Goal: Communication & Community: Answer question/provide support

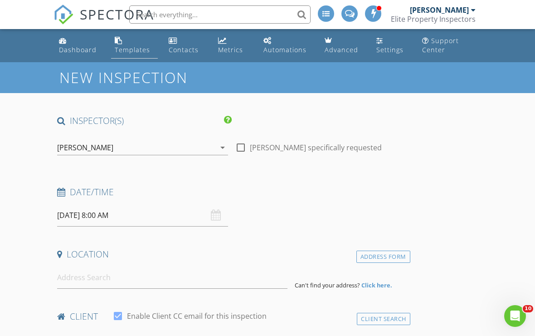
click at [139, 47] on div "Templates" at bounding box center [132, 49] width 35 height 9
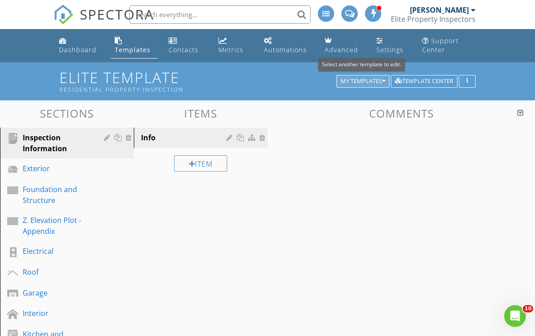
click at [380, 83] on div "My Templates" at bounding box center [363, 81] width 45 height 6
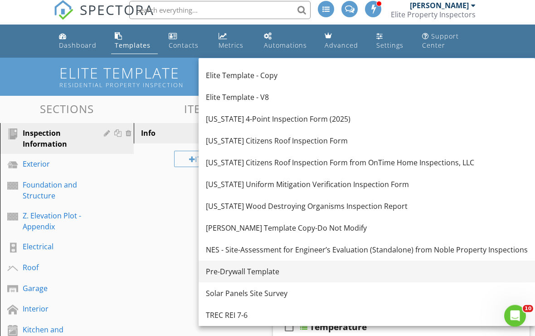
scroll to position [3, 0]
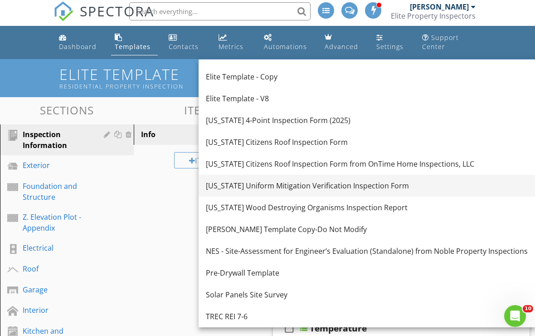
click at [259, 193] on link "Florida Uniform Mitigation Verification Inspection Form" at bounding box center [367, 186] width 337 height 22
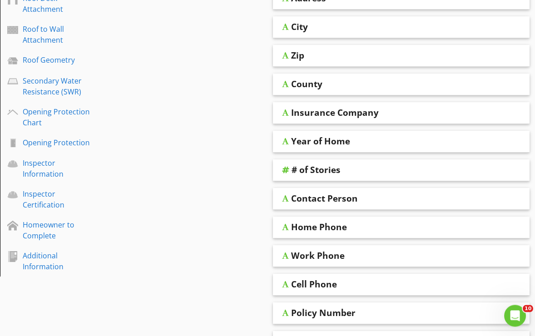
scroll to position [212, 0]
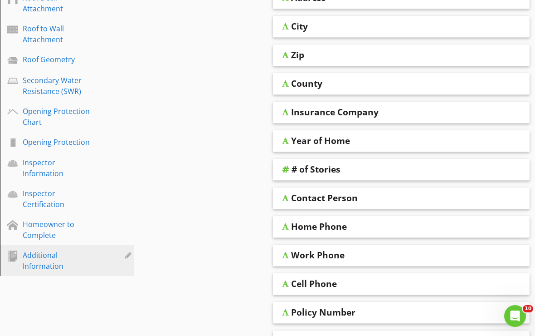
click at [53, 264] on div "Additional Information" at bounding box center [57, 260] width 68 height 22
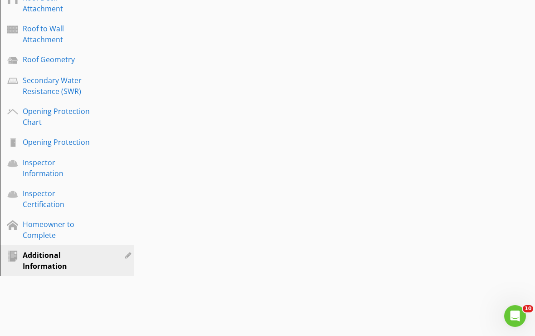
scroll to position [161, 0]
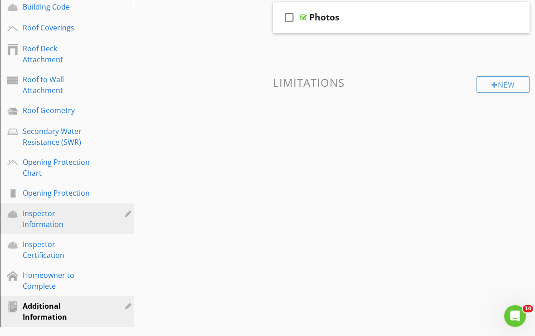
click at [46, 228] on div "Inspector Information" at bounding box center [57, 219] width 68 height 22
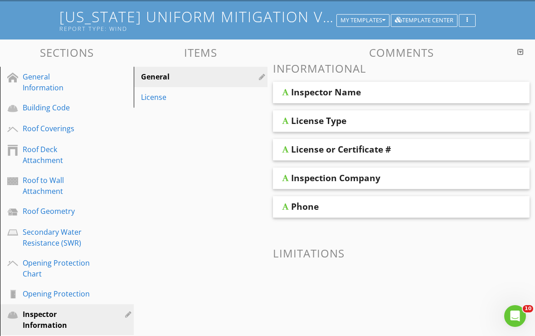
scroll to position [61, 0]
click at [341, 126] on div "License Type" at bounding box center [401, 121] width 257 height 22
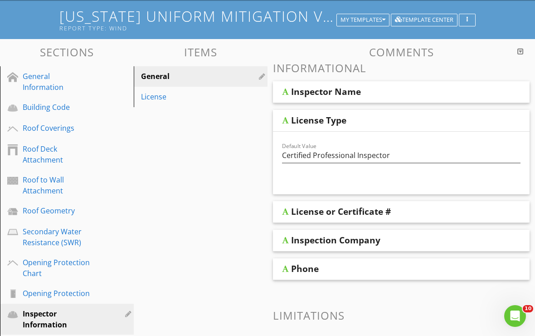
click at [318, 219] on div "License or Certificate #" at bounding box center [401, 212] width 257 height 22
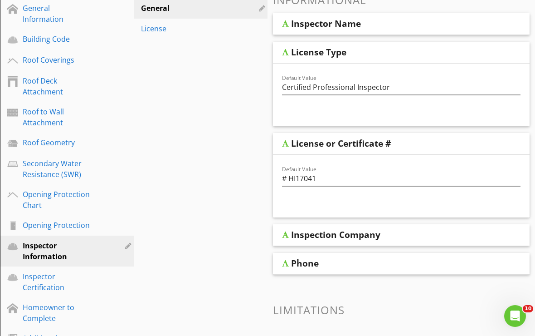
scroll to position [200, 0]
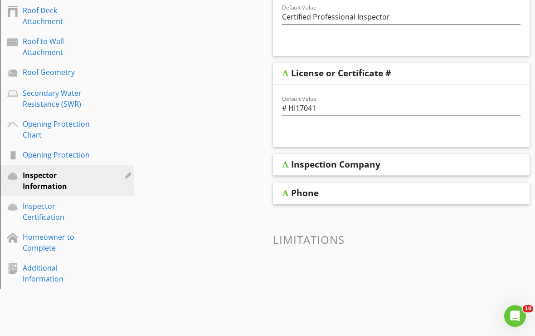
click at [328, 172] on div "Inspection Company" at bounding box center [401, 165] width 257 height 22
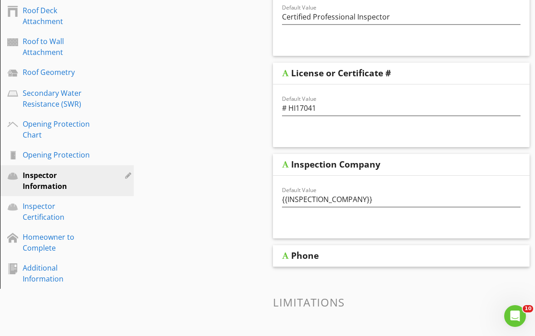
click at [322, 259] on div "Phone" at bounding box center [380, 255] width 179 height 11
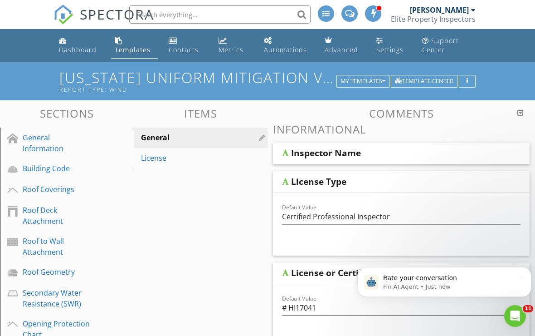
scroll to position [0, 0]
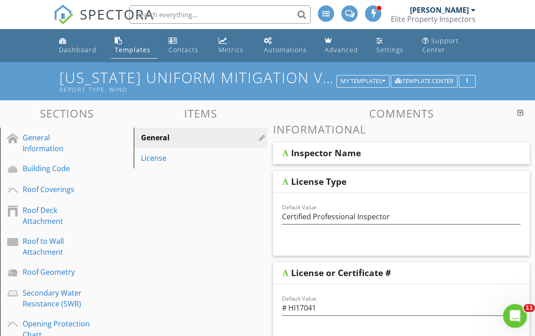
click at [518, 317] on icon "Open Intercom Messenger" at bounding box center [514, 314] width 15 height 15
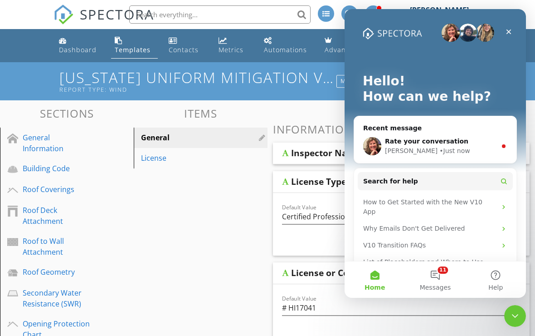
click at [511, 32] on icon "Close" at bounding box center [508, 31] width 7 height 7
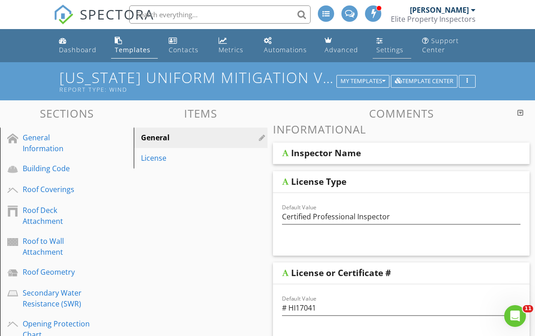
click at [384, 50] on div "Settings" at bounding box center [390, 49] width 27 height 9
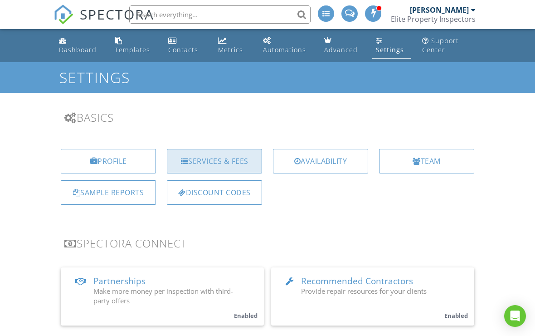
click at [229, 164] on div "Services & Fees" at bounding box center [214, 161] width 95 height 24
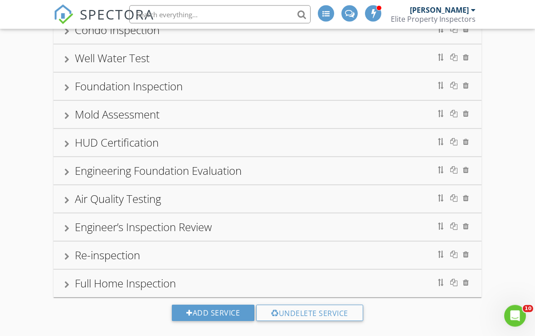
scroll to position [301, 0]
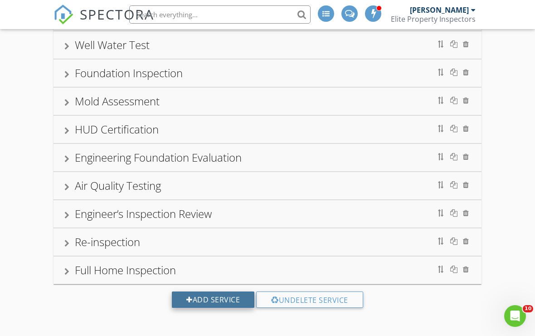
click at [212, 299] on div "Add Service" at bounding box center [213, 299] width 83 height 16
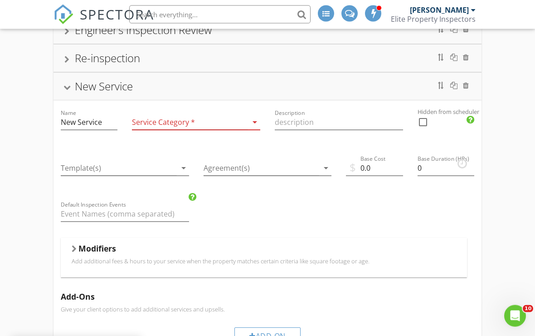
scroll to position [513, 0]
click at [104, 127] on input "New Service" at bounding box center [89, 122] width 57 height 15
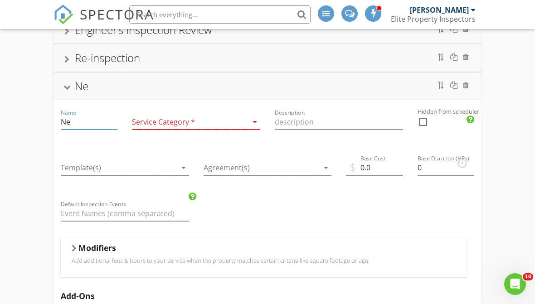
type input "N"
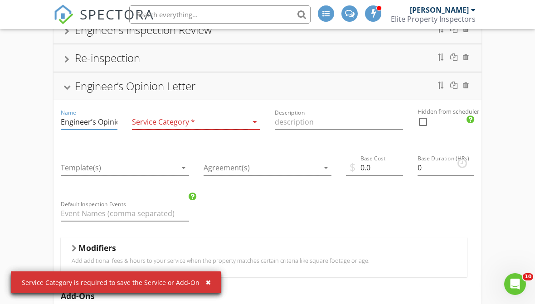
type input "Engineer’s Opinion Letter"
click at [225, 117] on div at bounding box center [190, 122] width 116 height 15
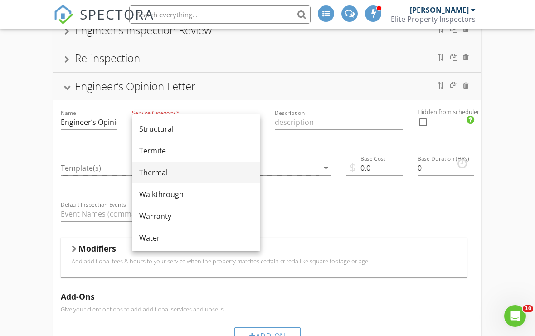
scroll to position [522, 0]
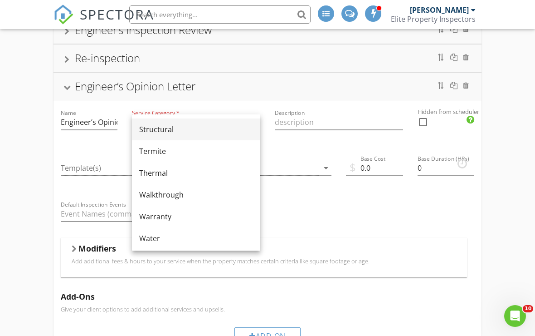
click at [160, 135] on div "Structural" at bounding box center [196, 129] width 114 height 22
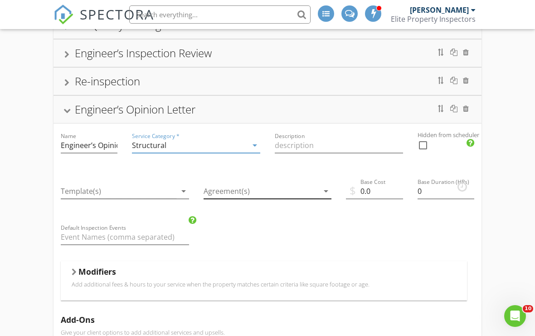
scroll to position [491, 0]
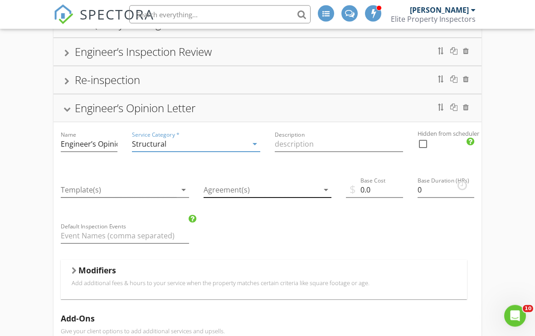
click at [229, 191] on div at bounding box center [262, 190] width 116 height 15
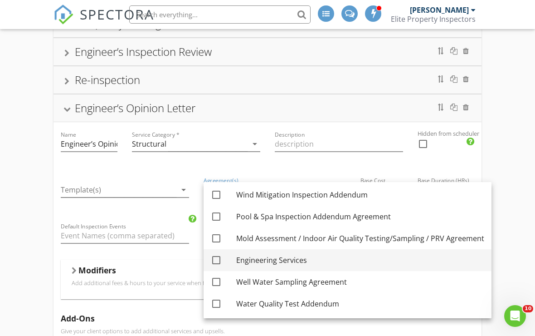
scroll to position [176, 0]
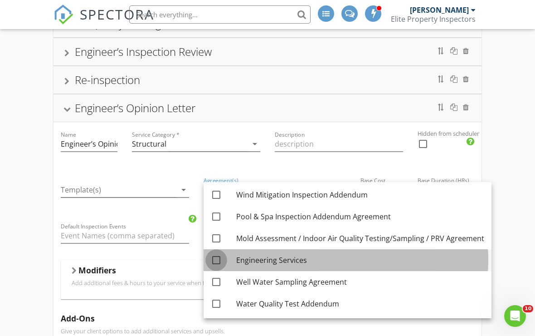
click at [219, 259] on div at bounding box center [216, 259] width 15 height 15
checkbox input "true"
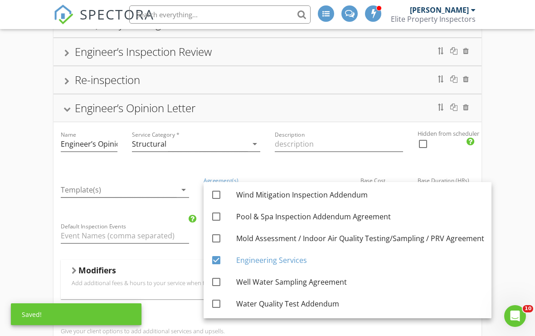
click at [424, 157] on div at bounding box center [425, 157] width 15 height 5
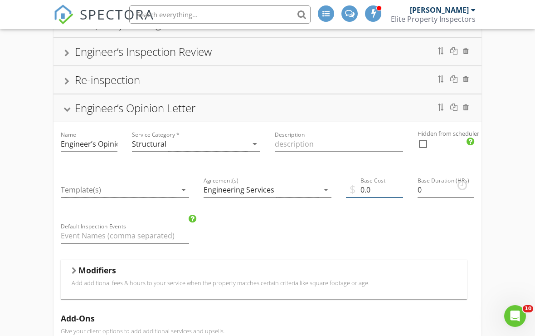
click at [364, 189] on input "0.0" at bounding box center [374, 189] width 57 height 15
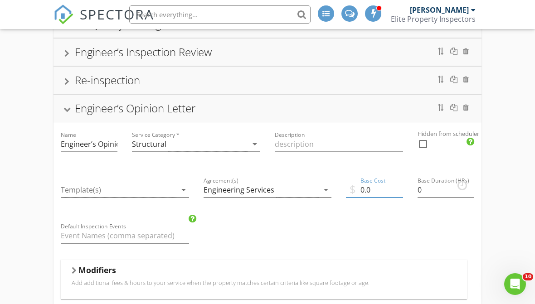
scroll to position [491, 0]
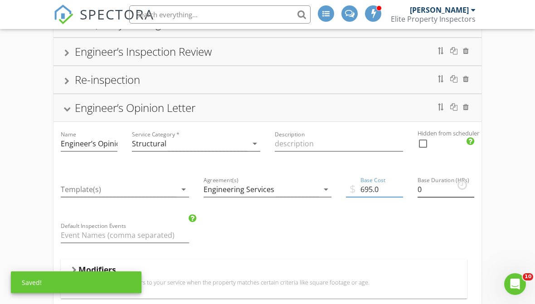
type input "695.0"
click at [429, 189] on input "0" at bounding box center [446, 189] width 57 height 15
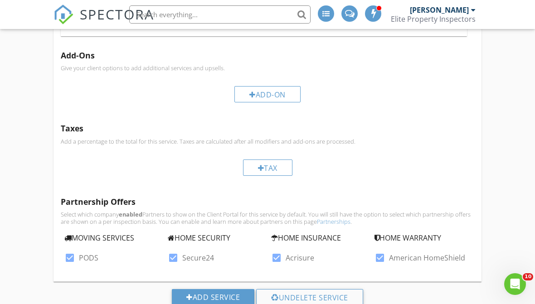
scroll to position [753, 0]
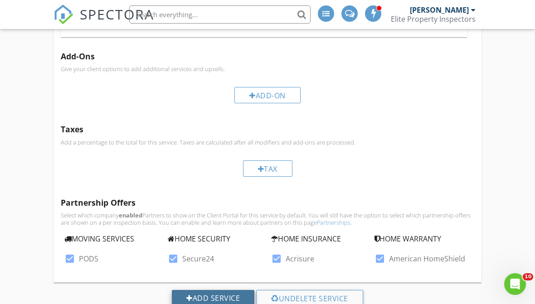
type input "1"
click at [233, 295] on div "Add Service" at bounding box center [213, 298] width 83 height 16
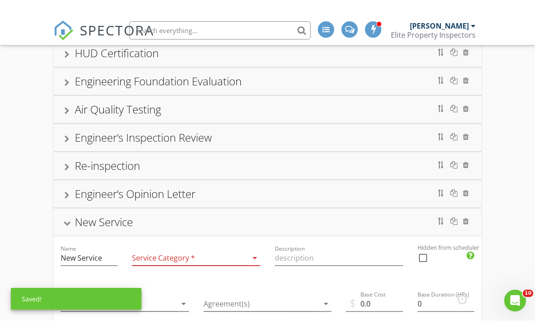
scroll to position [405, 0]
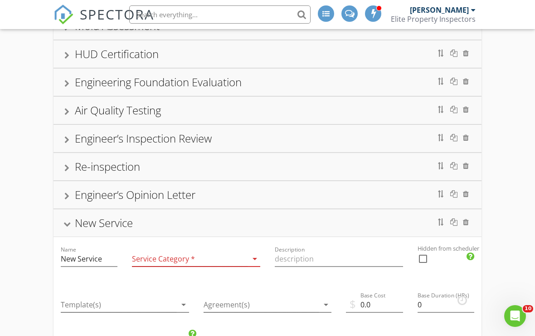
click at [196, 234] on div "New Service" at bounding box center [268, 222] width 428 height 27
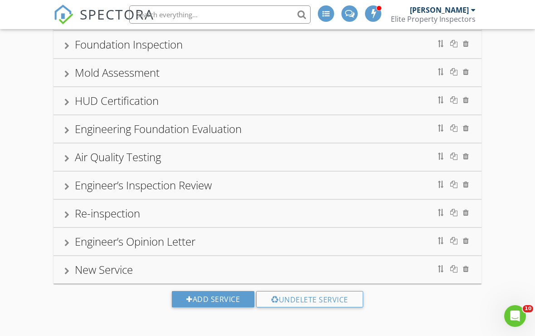
scroll to position [357, 0]
click at [389, 253] on div "Engineer’s Opinion Letter" at bounding box center [268, 241] width 428 height 27
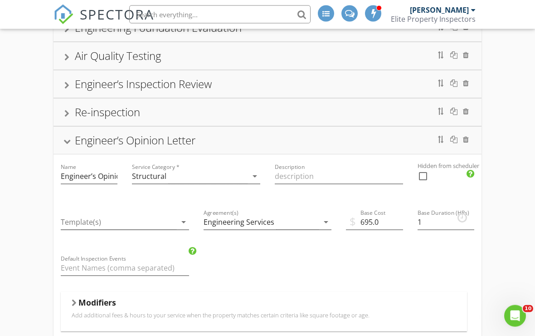
scroll to position [456, 0]
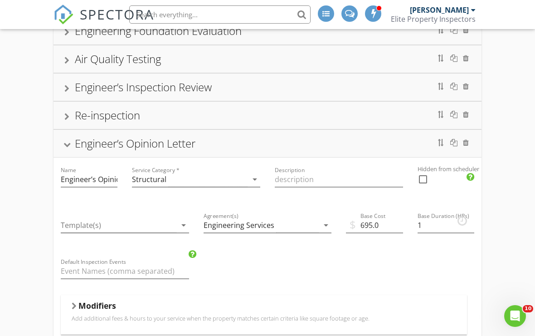
click at [364, 150] on div "Engineer’s Opinion Letter" at bounding box center [267, 143] width 406 height 16
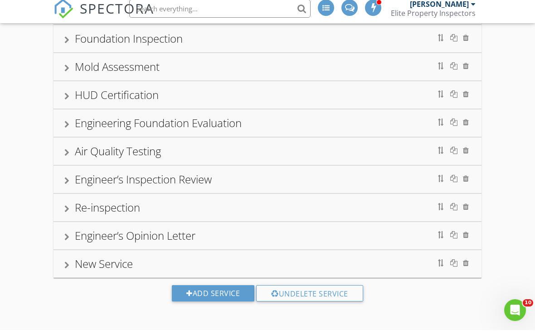
scroll to position [357, 0]
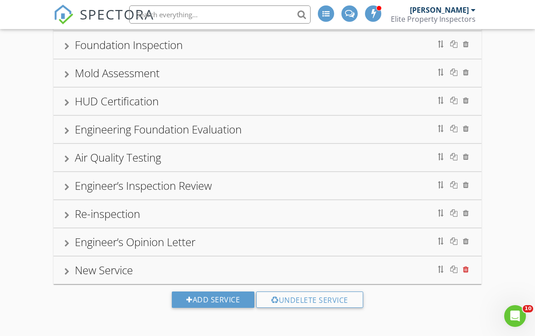
click at [468, 269] on div at bounding box center [466, 268] width 6 height 7
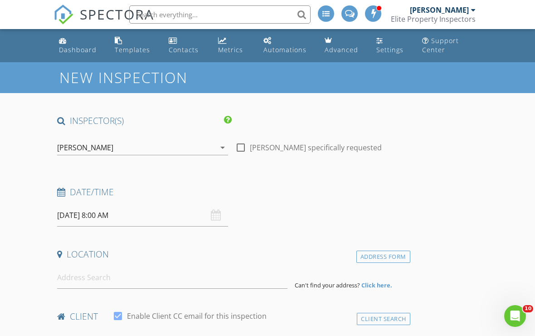
click at [103, 214] on input "[DATE] 8:00 AM" at bounding box center [142, 215] width 171 height 22
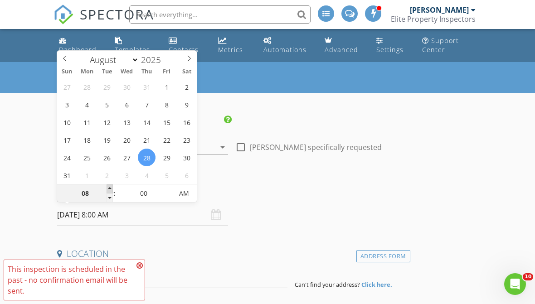
type input "08/28/2025 9:00 AM"
type input "09"
click at [111, 189] on span at bounding box center [110, 189] width 6 height 9
type input "08/28/2025 10:00 AM"
type input "10"
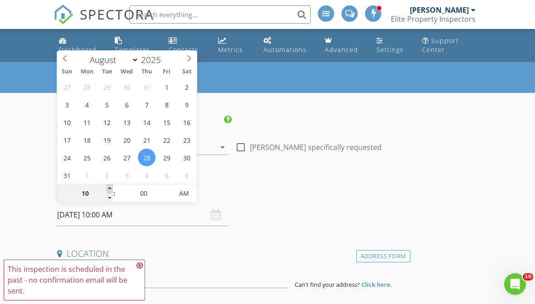
click at [111, 189] on span at bounding box center [110, 189] width 6 height 9
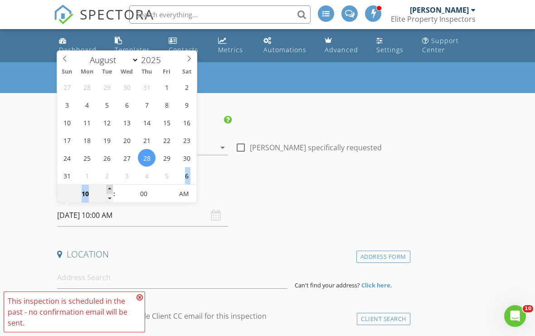
type input "08/28/2025 11:00 AM"
type input "11"
click at [111, 187] on span at bounding box center [110, 189] width 6 height 9
type input "08/28/2025 12:00 PM"
type input "12"
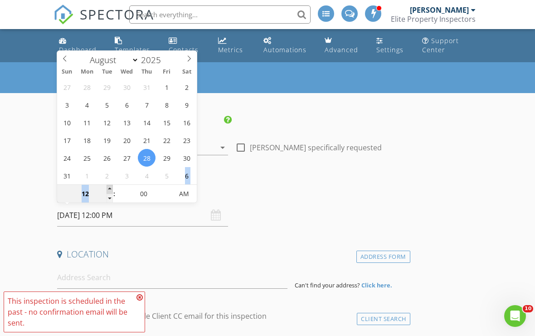
click at [111, 187] on span at bounding box center [110, 189] width 6 height 9
type input "08/28/2025 1:00 PM"
type input "01"
click at [111, 187] on span at bounding box center [110, 189] width 6 height 9
type input "08/28/2025 2:00 PM"
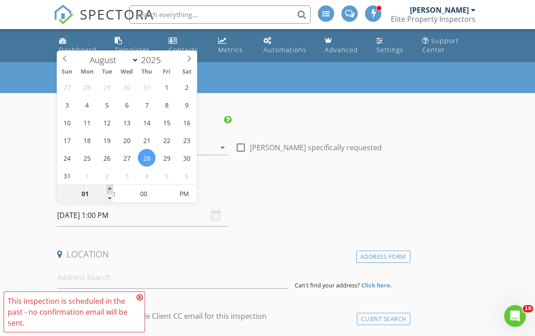
type input "02"
click at [111, 187] on span at bounding box center [110, 189] width 6 height 9
type input "08/28/2025 3:00 PM"
type input "03"
click at [111, 187] on span at bounding box center [110, 189] width 6 height 9
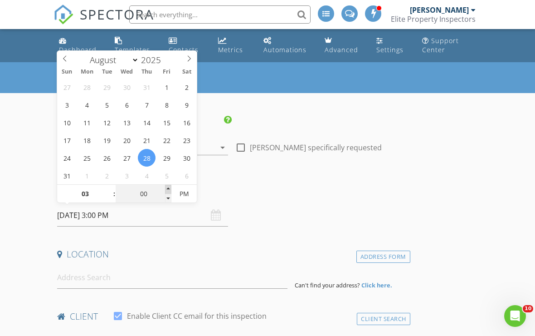
type input "08/28/2025 3:05 PM"
type input "05"
click at [169, 188] on span at bounding box center [168, 189] width 6 height 9
type input "08/28/2025 3:10 PM"
type input "10"
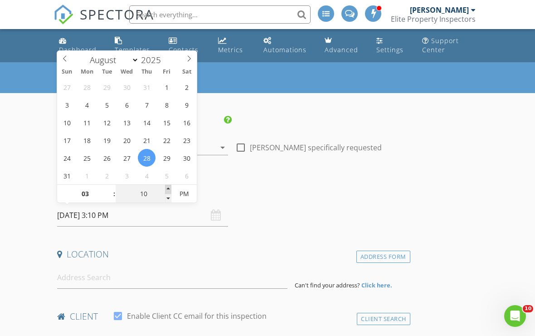
click at [169, 188] on span at bounding box center [168, 189] width 6 height 9
type input "08/28/2025 3:15 PM"
type input "15"
click at [169, 188] on span at bounding box center [168, 189] width 6 height 9
type input "08/28/2025 3:20 PM"
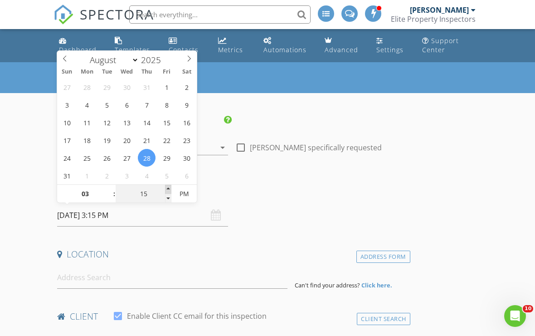
type input "20"
click at [169, 188] on span at bounding box center [168, 189] width 6 height 9
type input "08/28/2025 3:25 PM"
type input "25"
click at [169, 188] on span at bounding box center [168, 189] width 6 height 9
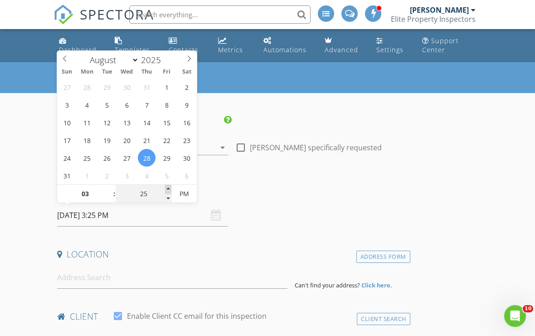
type input "08/28/2025 3:30 PM"
type input "30"
click at [169, 188] on span at bounding box center [168, 189] width 6 height 9
click at [175, 218] on input "08/28/2025 3:30 PM" at bounding box center [142, 215] width 171 height 22
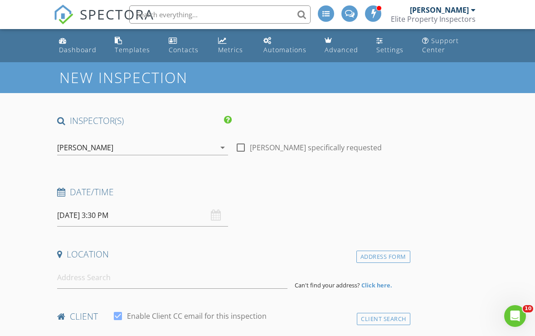
click at [277, 45] on div "Automations" at bounding box center [285, 49] width 43 height 9
click at [270, 43] on div "Automations (Advanced)" at bounding box center [268, 40] width 8 height 7
click at [100, 214] on input "[DATE] 8:00 AM" at bounding box center [142, 215] width 171 height 22
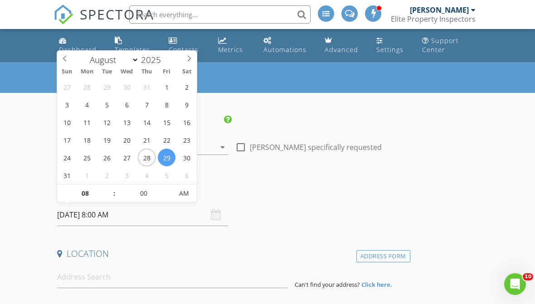
click at [143, 215] on input "[DATE] 8:00 AM" at bounding box center [142, 215] width 171 height 22
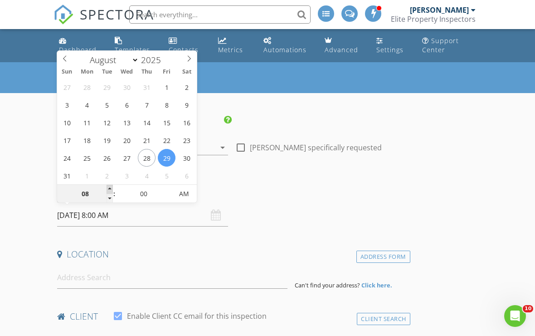
type input "09"
type input "[DATE] 9:00 AM"
click at [110, 188] on span at bounding box center [110, 189] width 6 height 9
type input "10"
type input "08/29/2025 10:00 AM"
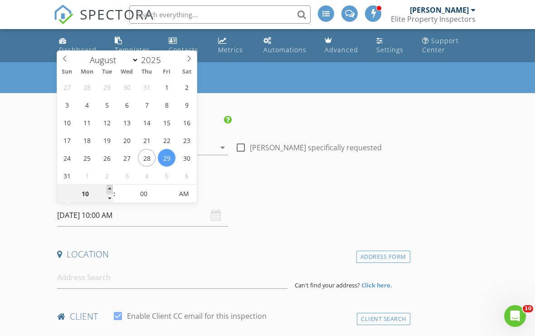
click at [110, 188] on span at bounding box center [110, 189] width 6 height 9
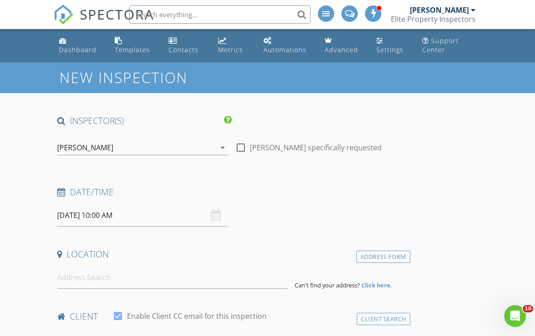
click at [168, 258] on h4 "Location" at bounding box center [232, 254] width 350 height 12
click at [83, 274] on input at bounding box center [172, 277] width 230 height 22
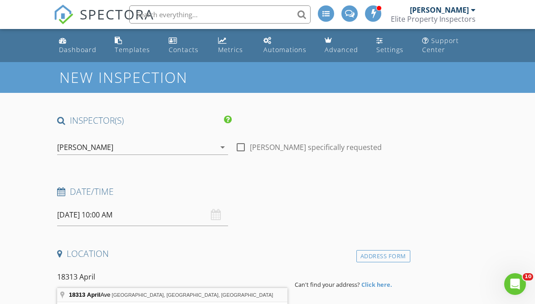
type input "18313 April Ave, Fountain, FL, USA"
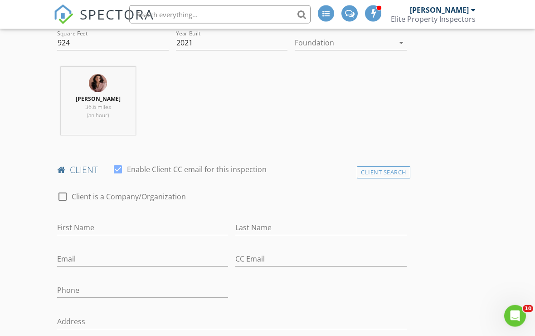
scroll to position [335, 0]
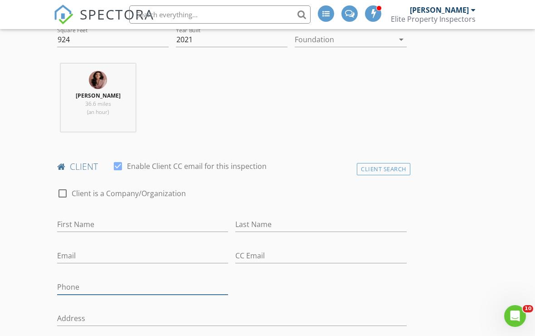
click at [85, 285] on input "Phone" at bounding box center [142, 286] width 171 height 15
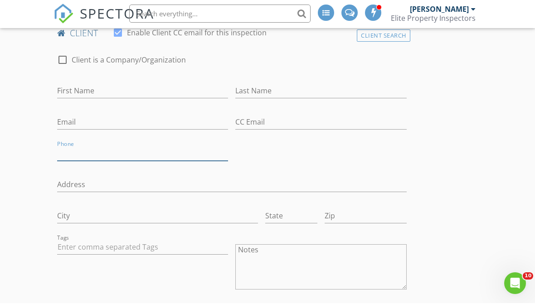
scroll to position [469, 0]
type input "1"
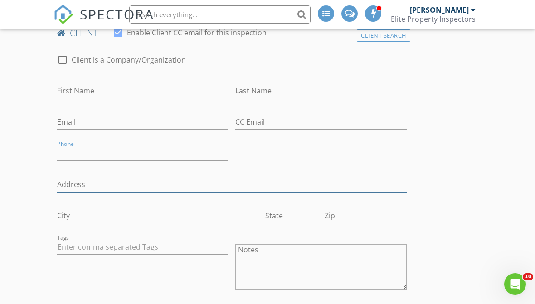
click at [136, 187] on input "Address" at bounding box center [232, 184] width 350 height 15
type input "18313 April Avenue"
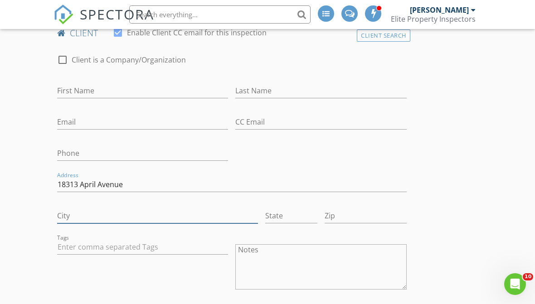
click at [136, 214] on input "City" at bounding box center [157, 216] width 201 height 15
type input "Fountain"
click at [309, 219] on input "State" at bounding box center [291, 216] width 52 height 15
type input "FL"
click at [345, 214] on input "Zip" at bounding box center [366, 216] width 82 height 15
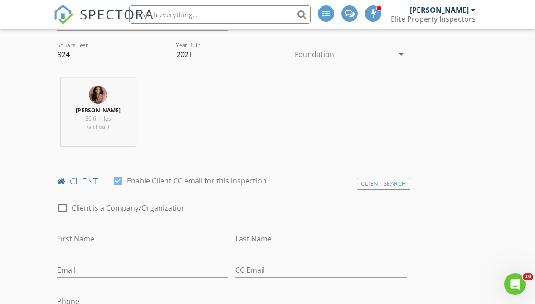
scroll to position [326, 0]
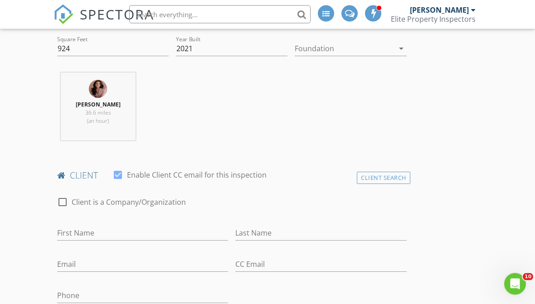
type input "32438"
click at [194, 223] on div "First Name" at bounding box center [142, 235] width 171 height 29
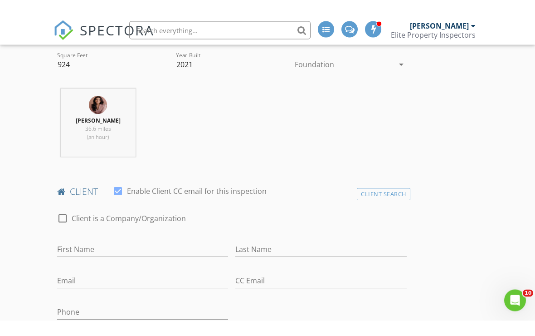
scroll to position [326, 0]
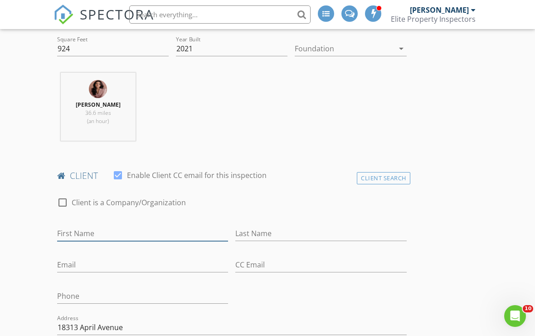
click at [205, 232] on input "First Name" at bounding box center [142, 233] width 171 height 15
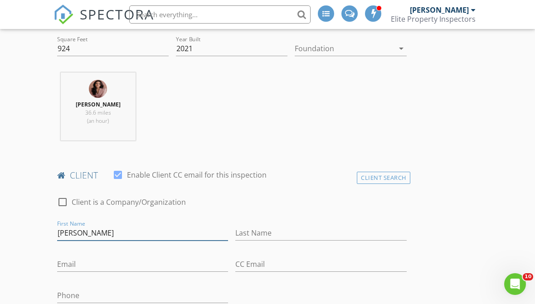
type input "Matthew"
click at [293, 233] on input "Last Name" at bounding box center [320, 233] width 171 height 15
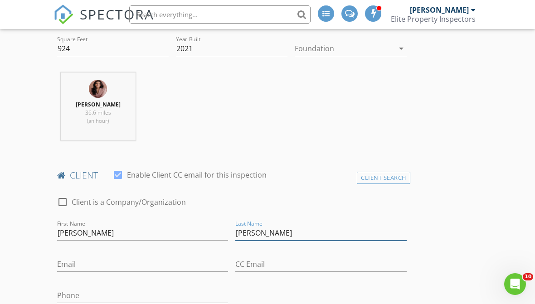
type input "Brenneman"
click at [144, 257] on input "Email" at bounding box center [142, 264] width 171 height 15
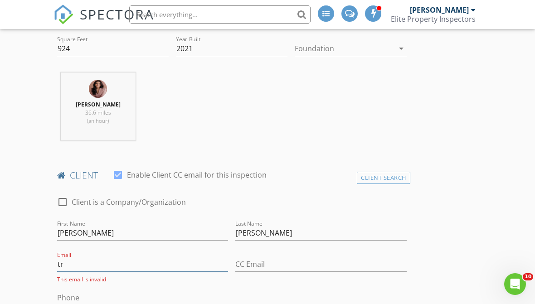
type input "t"
type input "quantronin@gmail.com"
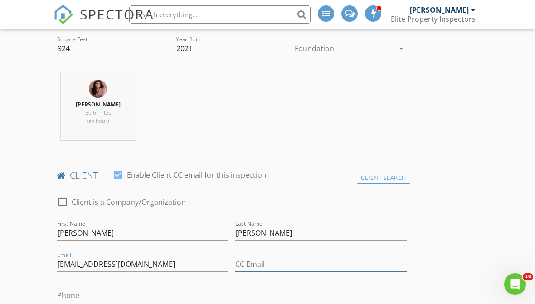
click at [270, 262] on input "CC Email" at bounding box center [320, 264] width 171 height 15
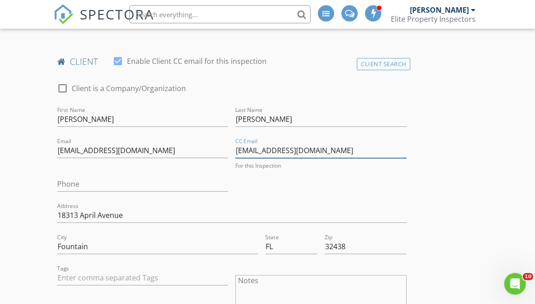
scroll to position [453, 0]
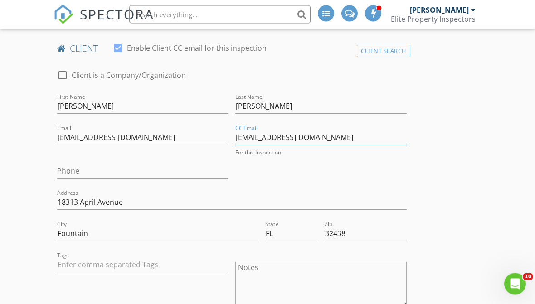
type input "tracycrass@gmail.com"
click at [171, 170] on input "Phone" at bounding box center [142, 171] width 171 height 15
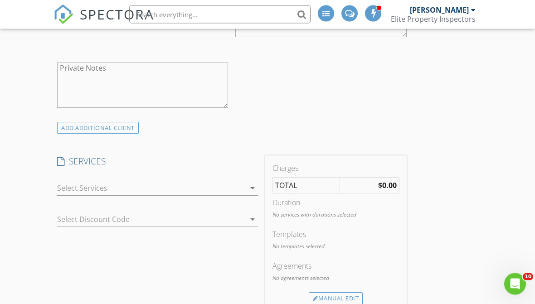
scroll to position [721, 0]
type input "386-785-9473"
click at [139, 184] on div at bounding box center [151, 188] width 188 height 15
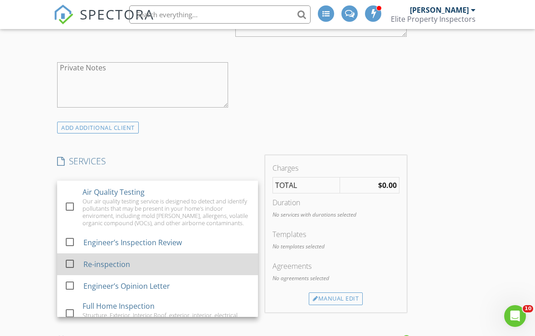
scroll to position [438, 0]
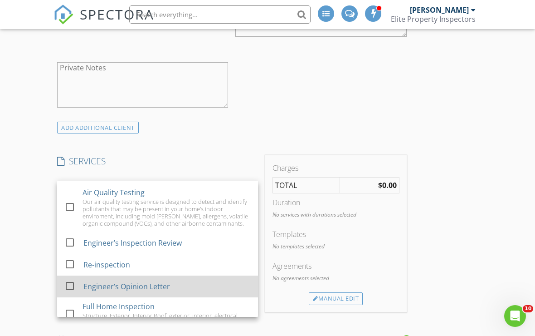
click at [70, 278] on div at bounding box center [69, 285] width 15 height 15
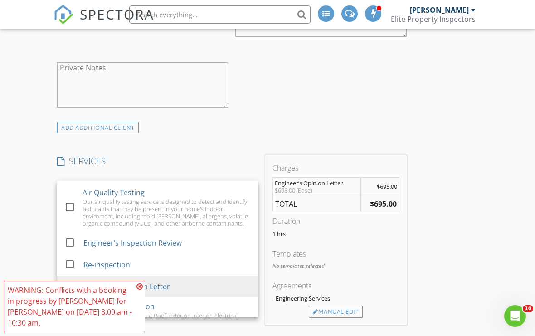
click at [140, 287] on icon at bounding box center [140, 286] width 6 height 7
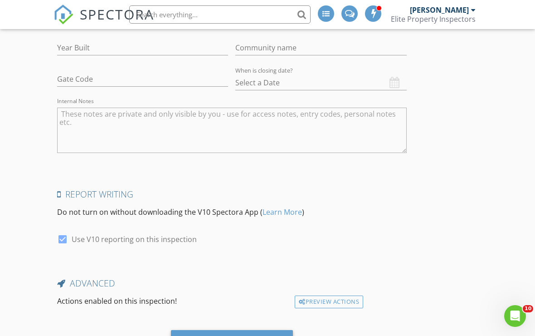
scroll to position [1585, 0]
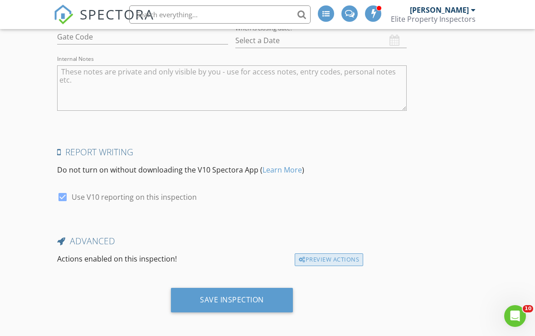
click at [337, 258] on div "Preview Actions" at bounding box center [329, 259] width 68 height 13
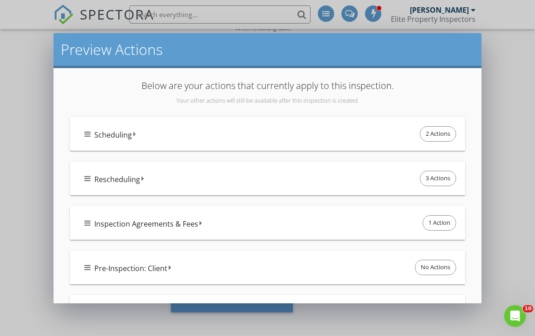
click at [269, 141] on div "Scheduling 2 Actions" at bounding box center [271, 133] width 374 height 19
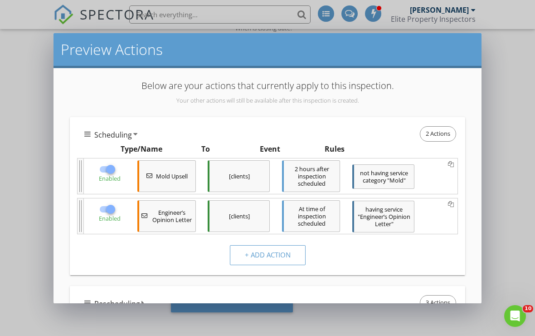
click at [103, 166] on div at bounding box center [110, 168] width 15 height 15
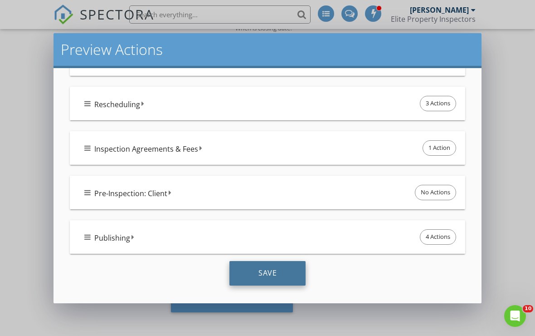
scroll to position [199, 0]
click at [250, 269] on div "Save" at bounding box center [268, 273] width 76 height 24
checkbox input "true"
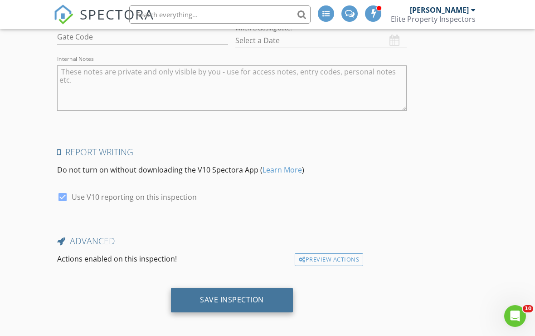
click at [247, 295] on div "Save Inspection" at bounding box center [232, 299] width 64 height 9
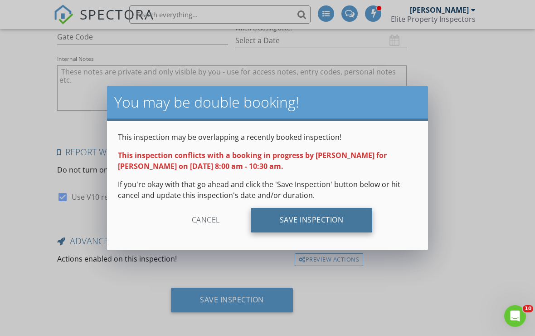
click at [310, 217] on div "Save Inspection" at bounding box center [312, 220] width 122 height 24
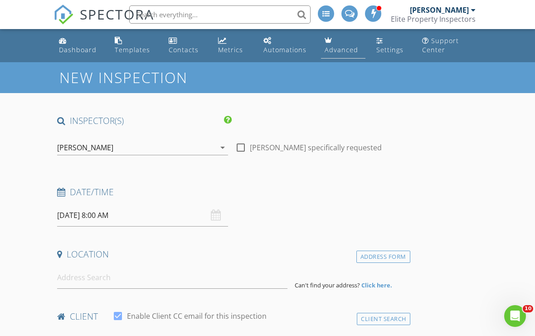
click at [335, 46] on div "Advanced" at bounding box center [342, 49] width 34 height 9
click at [510, 306] on div "Open Intercom Messenger" at bounding box center [514, 314] width 30 height 30
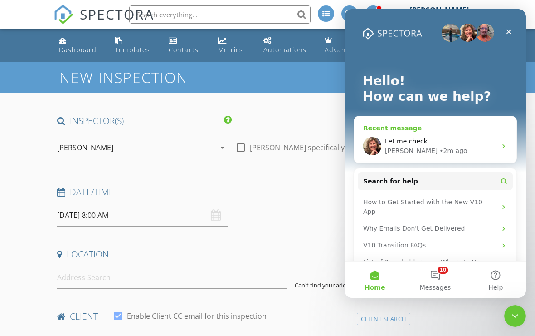
click at [477, 141] on div "Let me check" at bounding box center [441, 142] width 112 height 10
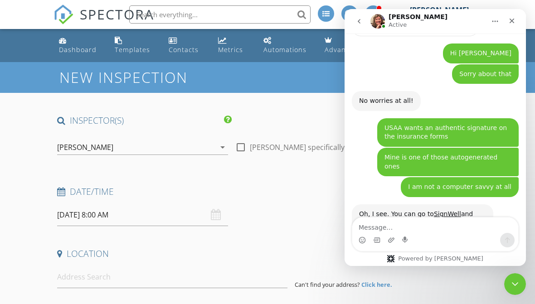
scroll to position [805, 0]
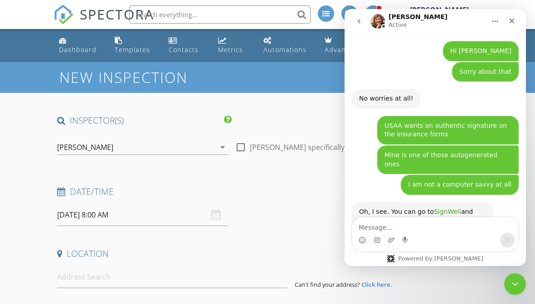
click at [442, 208] on link "SignWell" at bounding box center [447, 211] width 27 height 7
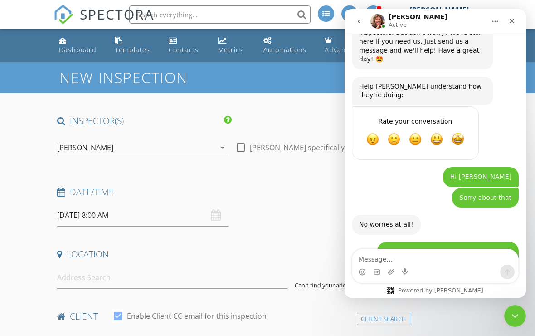
scroll to position [794, 0]
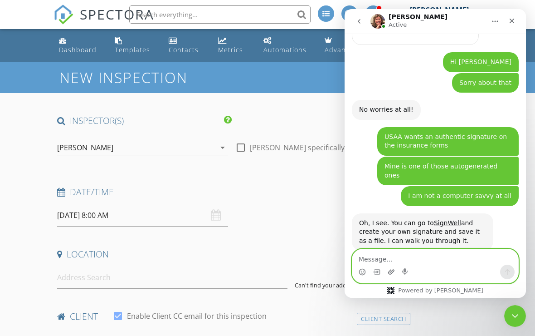
click at [392, 274] on icon "Upload attachment" at bounding box center [391, 271] width 7 height 7
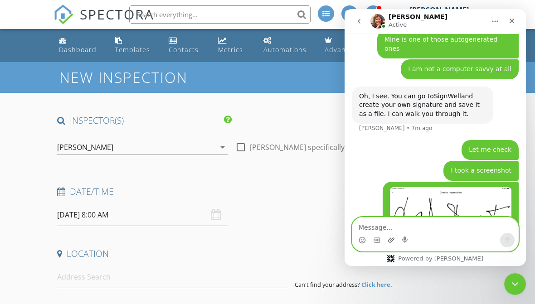
scroll to position [921, 0]
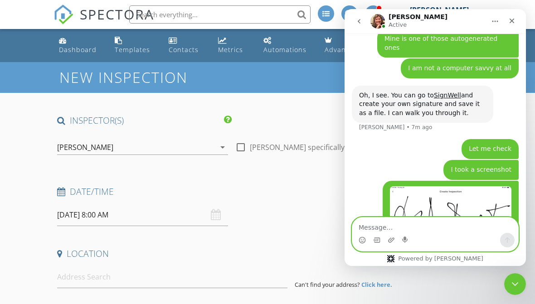
click at [448, 229] on textarea "Message…" at bounding box center [435, 225] width 166 height 15
click at [510, 232] on textarea "It’s terrible but I don’t have an iPad pen" at bounding box center [435, 225] width 166 height 15
click at [494, 233] on textarea "It’s terrible but I don’t have an iPad pen" at bounding box center [435, 225] width 166 height 15
type textarea "It’s terrible but I don’t have an iPad pen"
click at [508, 239] on icon "Send a message…" at bounding box center [507, 241] width 5 height 6
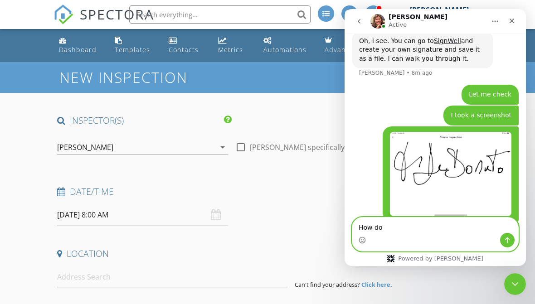
scroll to position [977, 0]
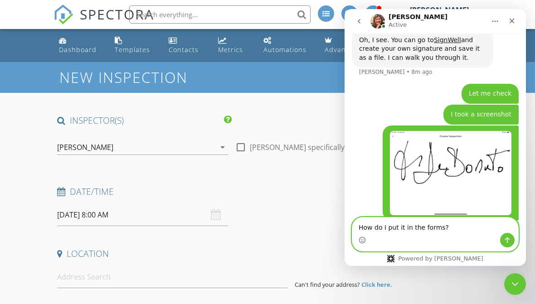
type textarea "How do I put it in the forms?"
click at [511, 240] on button "Send a message…" at bounding box center [507, 240] width 15 height 15
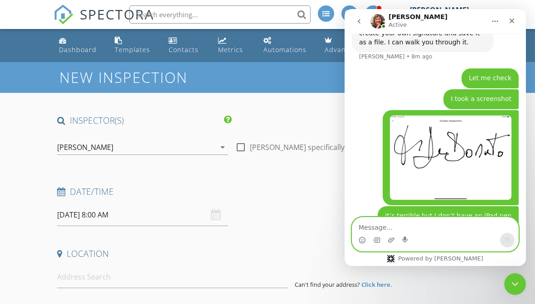
scroll to position [997, 0]
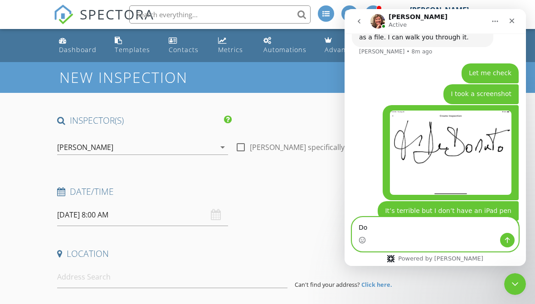
type textarea "D"
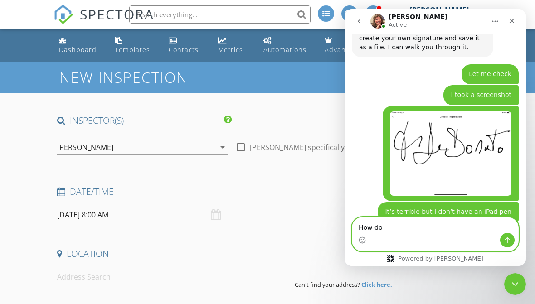
scroll to position [1006, 0]
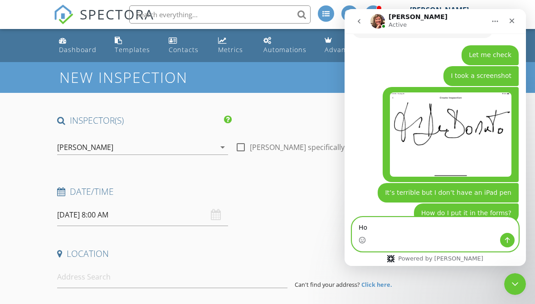
type textarea "H"
type textarea "Please!!!!!!!!!!!!!!!!"
click at [512, 242] on button "Send a message…" at bounding box center [507, 240] width 15 height 15
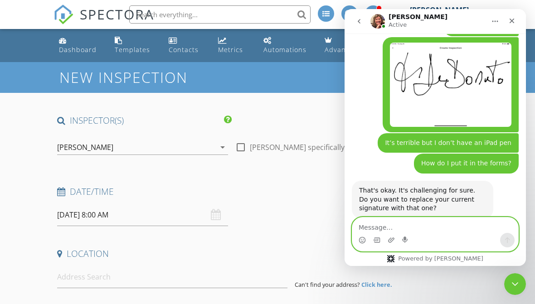
scroll to position [1060, 0]
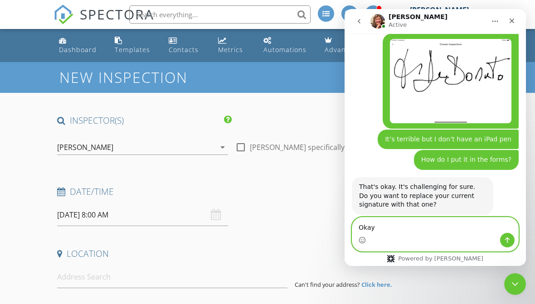
click at [510, 232] on textarea "Okay" at bounding box center [435, 225] width 166 height 15
type textarea "Okay"
click at [507, 239] on icon "Send a message…" at bounding box center [507, 240] width 7 height 7
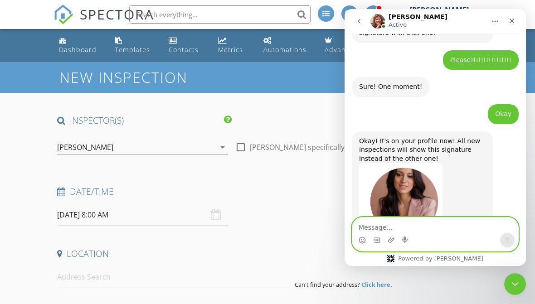
scroll to position [1252, 0]
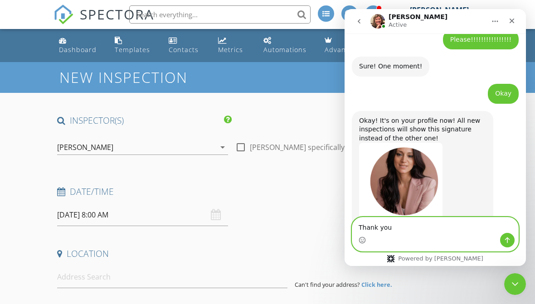
type textarea "Thank you"
click at [507, 235] on button "Send a message…" at bounding box center [507, 240] width 15 height 15
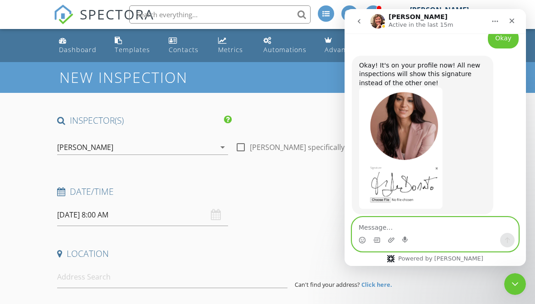
scroll to position [1314, 0]
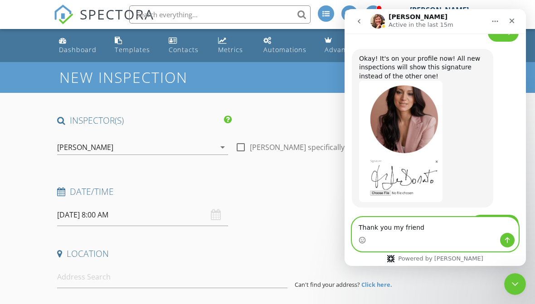
type textarea "Thank you my friend"
click at [514, 238] on button "Send a message…" at bounding box center [507, 240] width 15 height 15
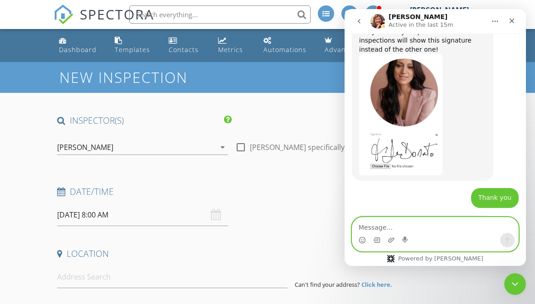
scroll to position [1341, 0]
type textarea "I need to add my son to [PERSON_NAME]"
click at [504, 242] on button "Send a message…" at bounding box center [507, 240] width 15 height 15
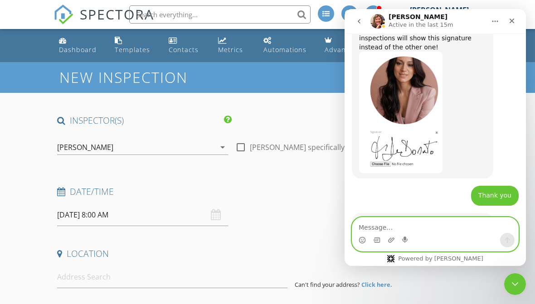
scroll to position [1361, 0]
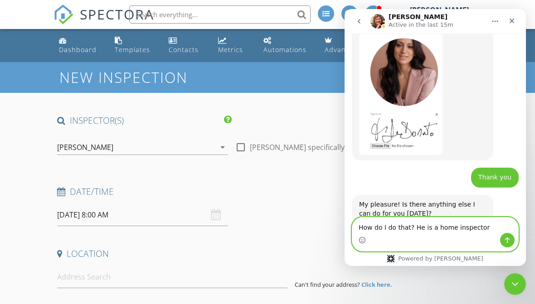
type textarea "How do I do that? He is a home inspector"
click at [512, 241] on button "Send a message…" at bounding box center [507, 240] width 15 height 15
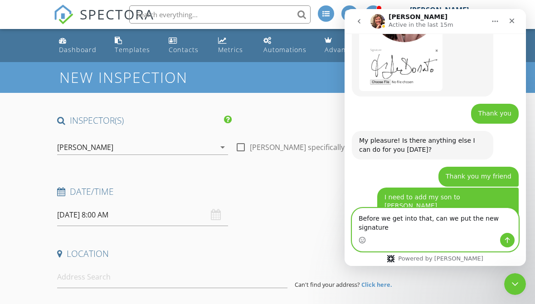
scroll to position [1426, 0]
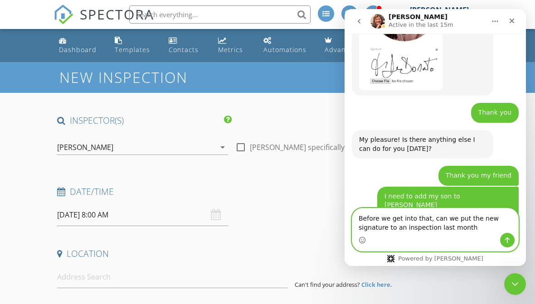
type textarea "Before we get into that, can we put the new signature to an inspection last mon…"
click at [504, 236] on button "Send a message…" at bounding box center [507, 240] width 15 height 15
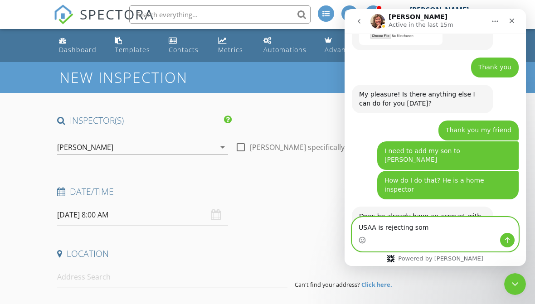
scroll to position [1487, 0]
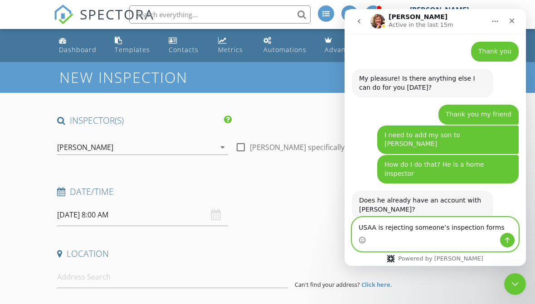
type textarea "USAA is rejecting someone’s inspection forms"
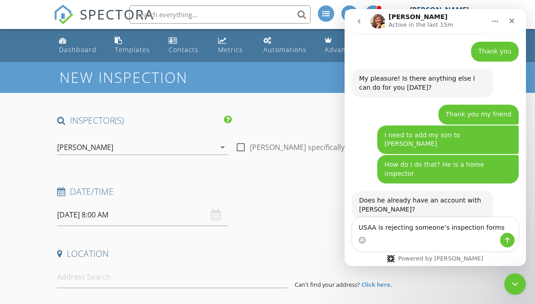
click at [511, 237] on icon "Send a message…" at bounding box center [507, 240] width 7 height 7
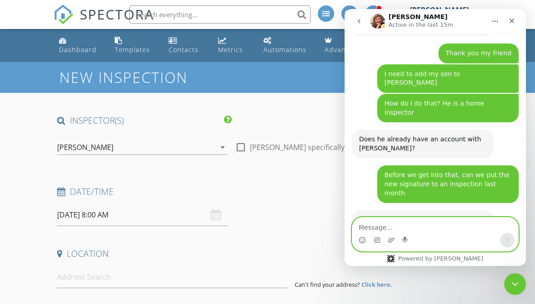
scroll to position [1559, 0]
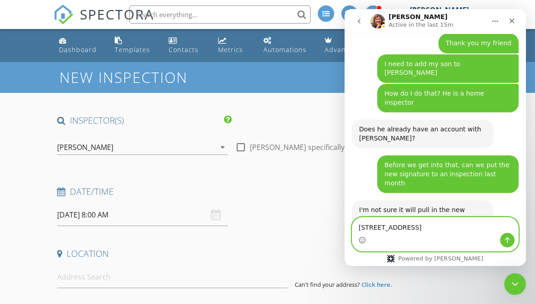
type textarea "[STREET_ADDRESS]"
click at [511, 238] on icon "Send a message…" at bounding box center [507, 240] width 7 height 7
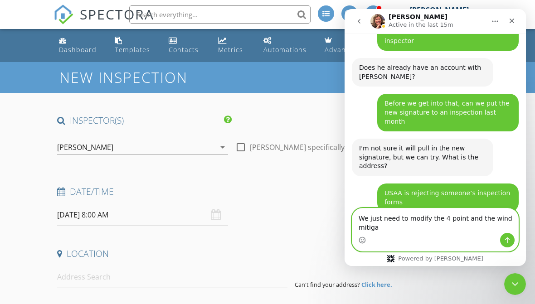
scroll to position [1621, 0]
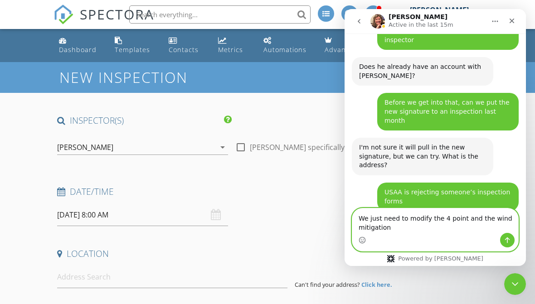
type textarea "We just need to modify the 4 point and the wind mitigation"
click at [512, 238] on button "Send a message…" at bounding box center [507, 240] width 15 height 15
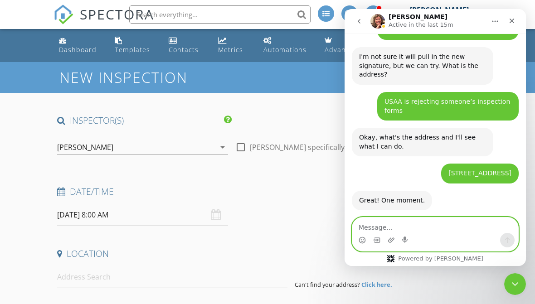
scroll to position [1728, 0]
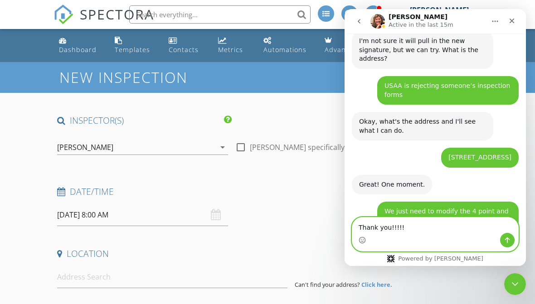
type textarea "Thank you!!!!!"
click at [508, 239] on icon "Send a message…" at bounding box center [507, 240] width 7 height 7
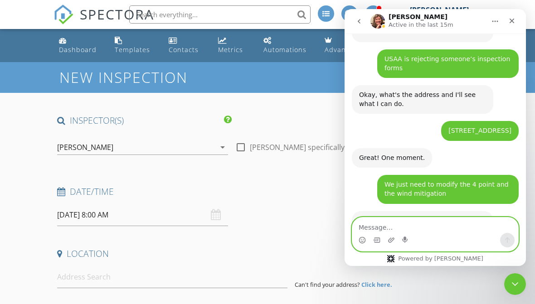
scroll to position [1755, 0]
click at [510, 232] on textarea "You are amazing" at bounding box center [435, 225] width 166 height 15
type textarea "You are amazing"
click at [509, 244] on icon "Send a message…" at bounding box center [507, 240] width 7 height 7
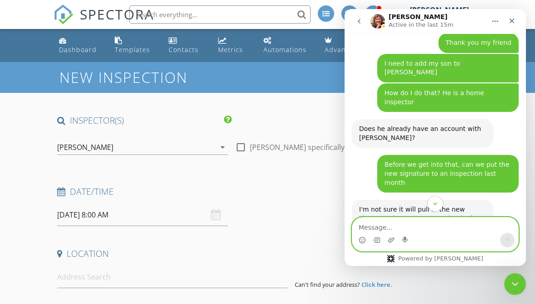
scroll to position [1670, 0]
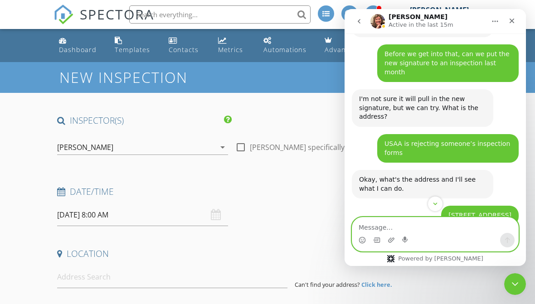
click at [384, 227] on textarea "Message…" at bounding box center [435, 225] width 166 height 15
type textarea "My son doesn’t have an account yet"
click at [512, 235] on button "Send a message…" at bounding box center [507, 240] width 15 height 15
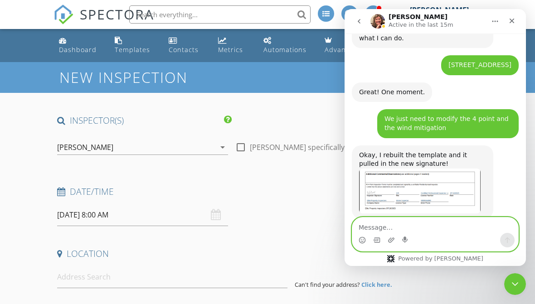
scroll to position [1957, 0]
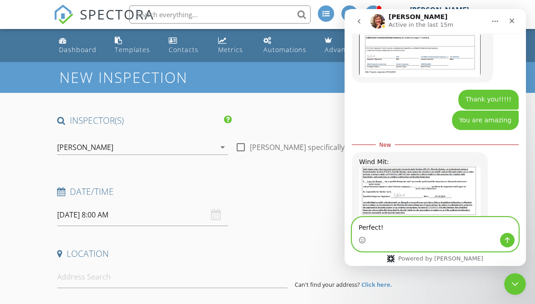
type textarea "Perfect!"
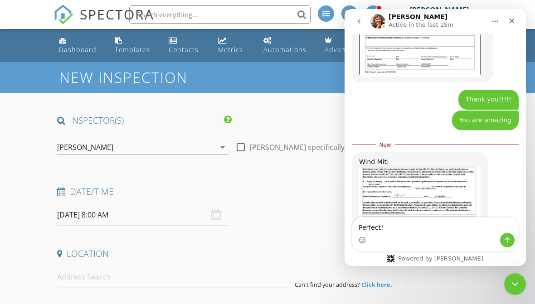
click at [507, 236] on button "Send a message…" at bounding box center [507, 240] width 15 height 15
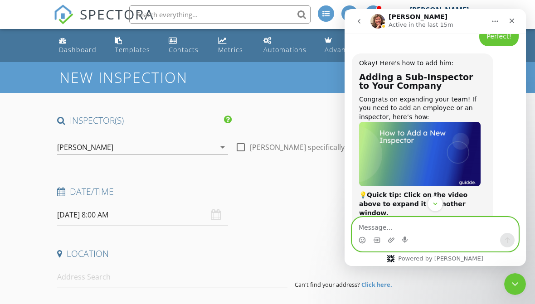
scroll to position [2194, 0]
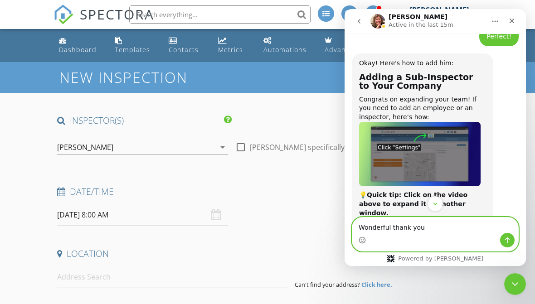
type textarea "Wonderful thank you"
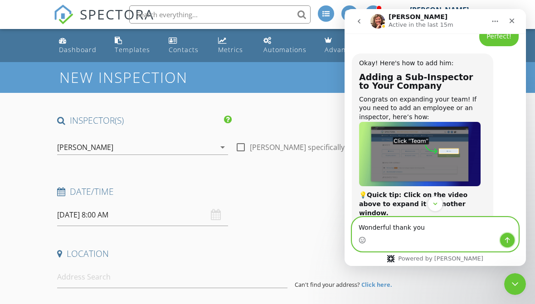
click at [514, 239] on button "Send a message…" at bounding box center [507, 240] width 15 height 15
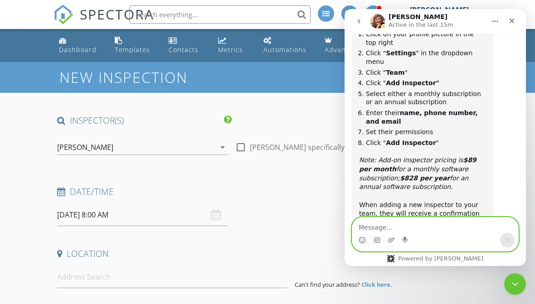
scroll to position [2402, 0]
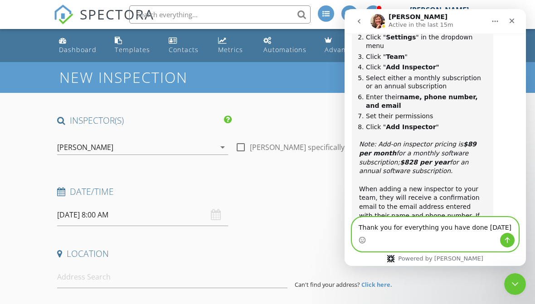
type textarea "Thank you for everything you have done [DATE]"
click at [506, 241] on icon "Send a message…" at bounding box center [507, 240] width 7 height 7
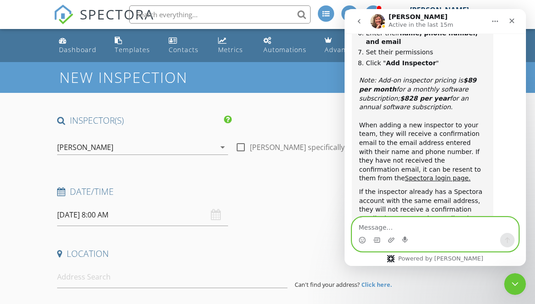
scroll to position [2431, 0]
